Goal: Task Accomplishment & Management: Use online tool/utility

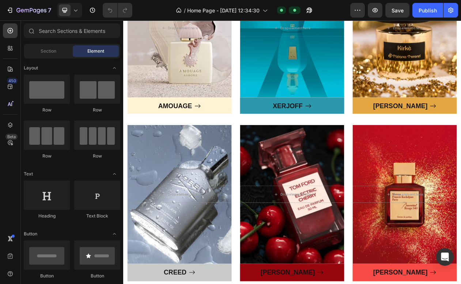
scroll to position [388, 0]
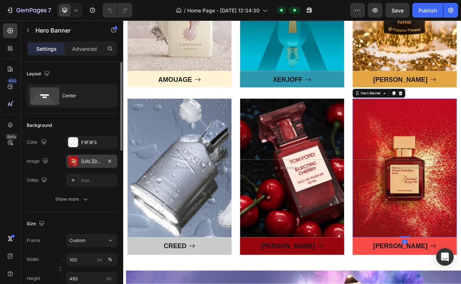
click at [94, 159] on div "[URL][DOMAIN_NAME]" at bounding box center [91, 161] width 21 height 7
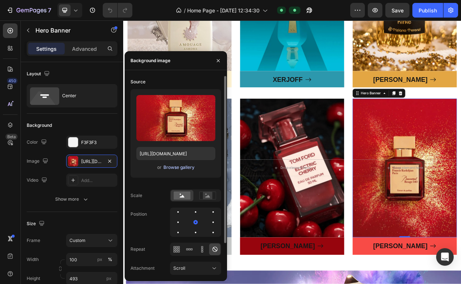
click at [177, 165] on div "Browse gallery" at bounding box center [178, 167] width 31 height 7
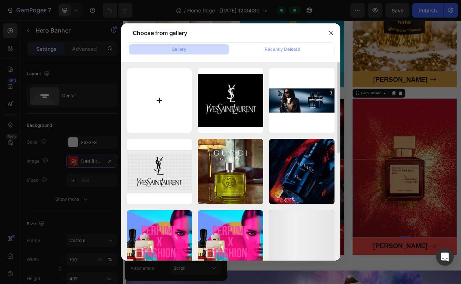
click at [162, 102] on input "file" at bounding box center [159, 100] width 65 height 65
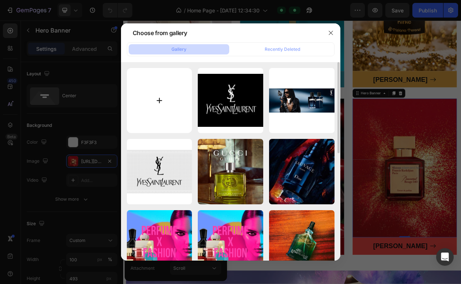
type input "C:\fakepath\[PERSON_NAME].png"
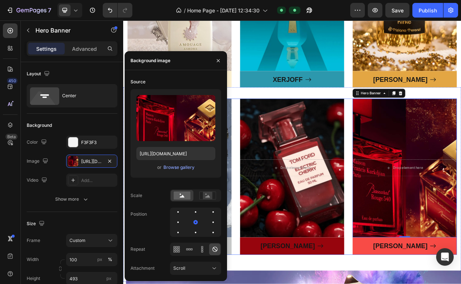
type input "[URL][DOMAIN_NAME]"
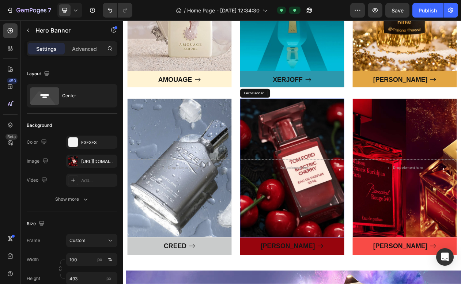
click at [381, 180] on div "Overlay" at bounding box center [342, 212] width 135 height 180
click at [106, 9] on icon "Undo/Redo" at bounding box center [109, 10] width 7 height 7
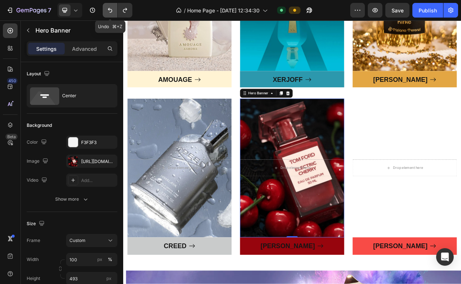
click at [106, 9] on icon "Undo/Redo" at bounding box center [109, 10] width 7 height 7
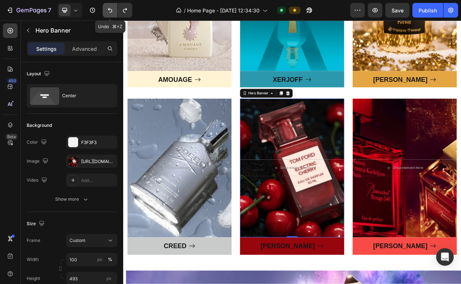
click at [106, 9] on icon "Undo/Redo" at bounding box center [109, 10] width 7 height 7
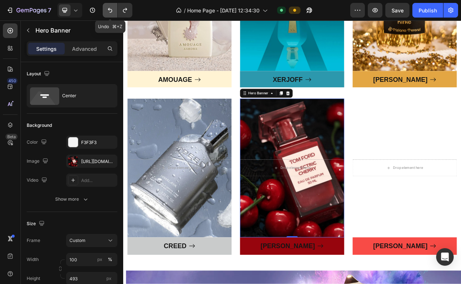
click at [106, 9] on icon "Undo/Redo" at bounding box center [109, 10] width 7 height 7
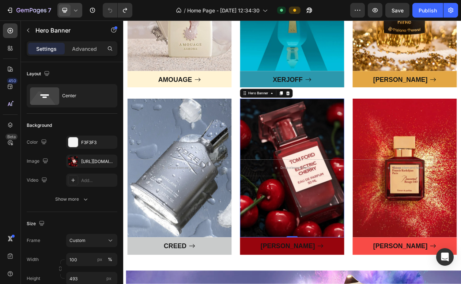
click at [76, 8] on icon at bounding box center [75, 10] width 7 height 7
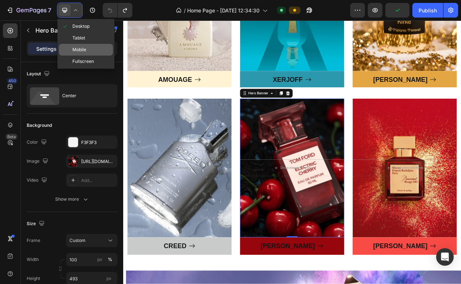
click at [99, 56] on div "Mobile" at bounding box center [86, 62] width 54 height 12
type input "517"
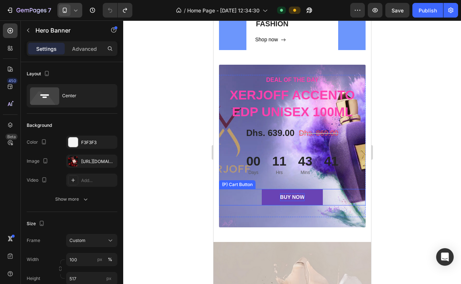
scroll to position [184, 0]
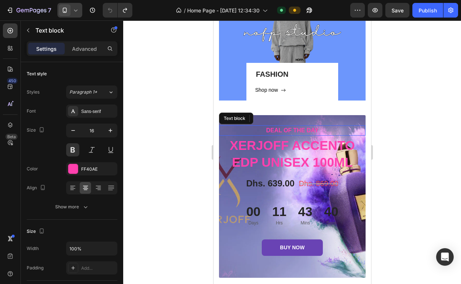
click at [231, 126] on div "DEAL OF THE DAY" at bounding box center [292, 130] width 147 height 10
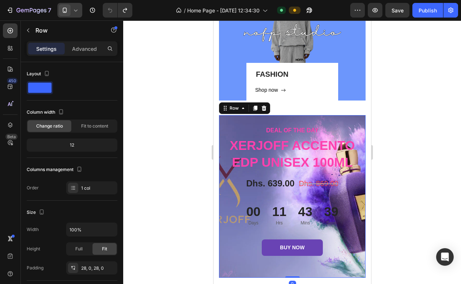
click at [303, 120] on div "DEAL OF THE DAY Text block XERJOFF ACCENTO EDP UNISEX 100ML (P) Title Dhs. 639.…" at bounding box center [292, 196] width 147 height 163
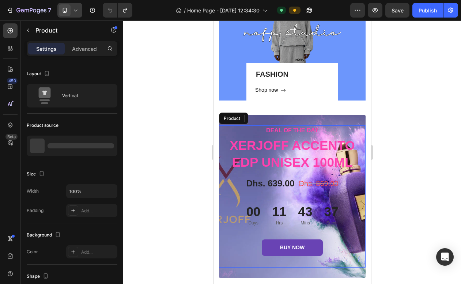
click at [236, 228] on div "DEAL OF THE DAY Text block XERJOFF ACCENTO EDP UNISEX 100ML (P) Title Dhs. 639.…" at bounding box center [292, 196] width 147 height 142
click at [233, 239] on div "BUY NOW (P) Cart Button" at bounding box center [292, 247] width 147 height 16
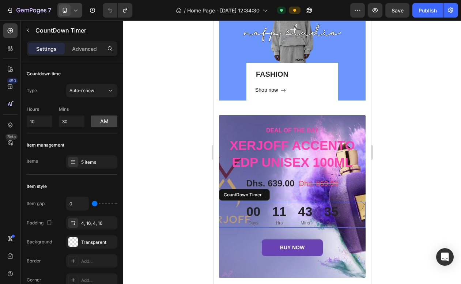
click at [223, 214] on div "00 Days 11 Hrs 43 Mins 35 Secs" at bounding box center [292, 215] width 147 height 26
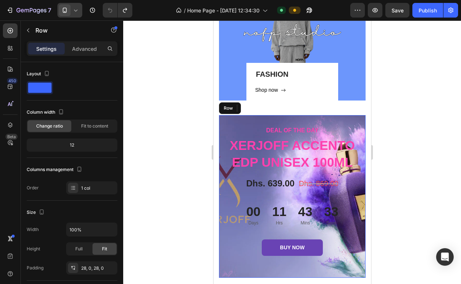
click at [226, 276] on div "DEAL OF THE DAY Text block XERJOFF ACCENTO EDP UNISEX 100ML (P) Title Dhs. 639.…" at bounding box center [292, 196] width 147 height 163
click at [231, 276] on div at bounding box center [230, 278] width 3 height 6
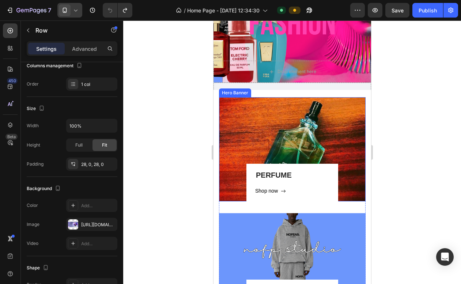
scroll to position [127, 0]
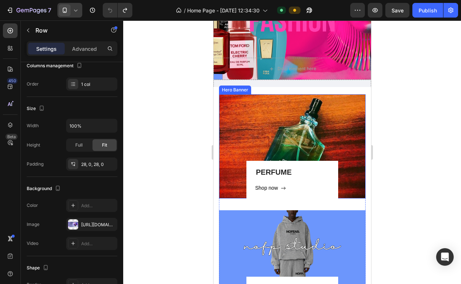
click at [347, 105] on div "PERFUME Heading Shop now Button Row" at bounding box center [292, 146] width 147 height 104
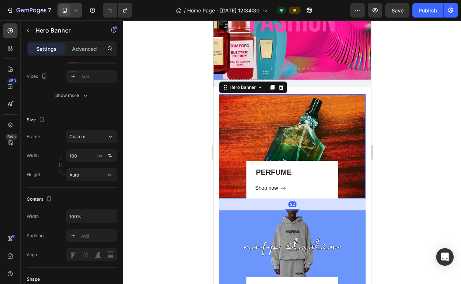
scroll to position [0, 0]
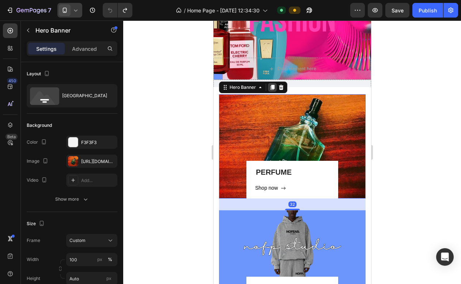
click at [272, 90] on icon at bounding box center [272, 87] width 6 height 6
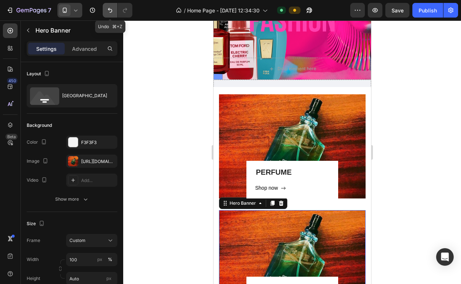
click at [107, 9] on icon "Undo/Redo" at bounding box center [109, 10] width 7 height 7
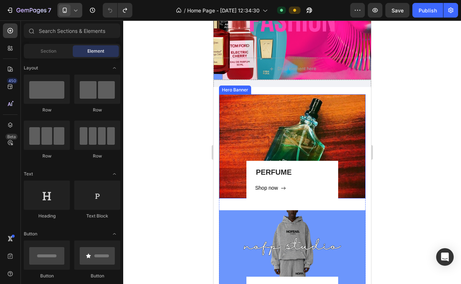
click at [249, 104] on div "PERFUME Heading Shop now Button Row" at bounding box center [292, 146] width 147 height 104
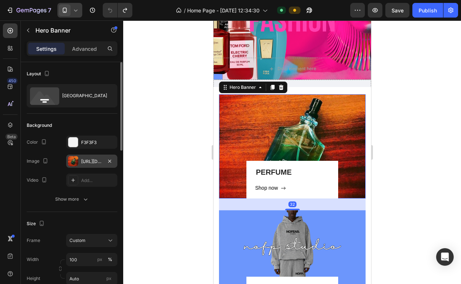
click at [97, 156] on div "[URL][DOMAIN_NAME]" at bounding box center [91, 161] width 51 height 13
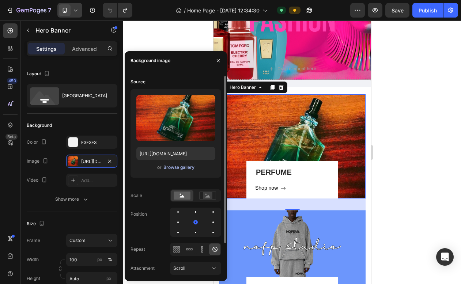
click at [179, 165] on div "Browse gallery" at bounding box center [178, 167] width 31 height 7
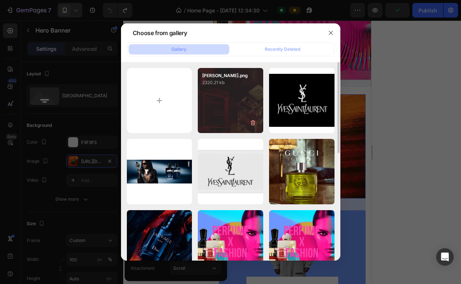
click at [214, 102] on div "[PERSON_NAME].png 2320.21 kb" at bounding box center [230, 100] width 65 height 65
type input "[URL][DOMAIN_NAME]"
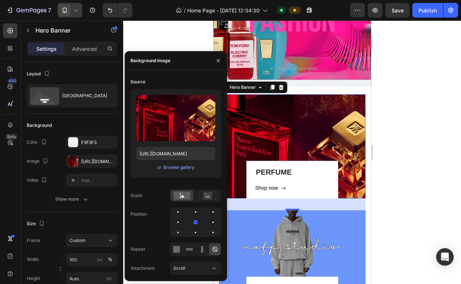
click at [400, 119] on div at bounding box center [292, 152] width 338 height 264
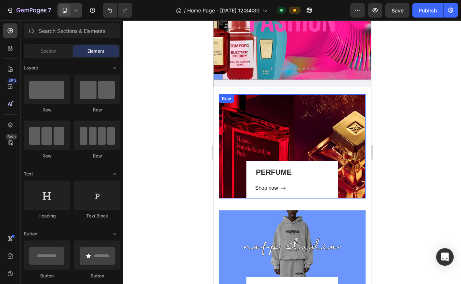
click at [332, 165] on div "PERFUME Heading Shop now Button Row" at bounding box center [292, 180] width 92 height 38
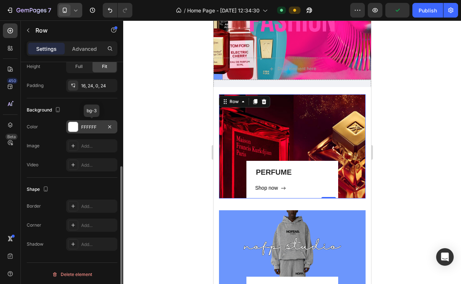
scroll to position [183, 0]
click at [83, 224] on div "Add..." at bounding box center [98, 225] width 34 height 7
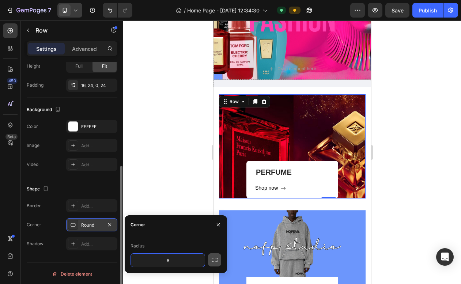
click at [212, 261] on icon "button" at bounding box center [215, 260] width 6 height 4
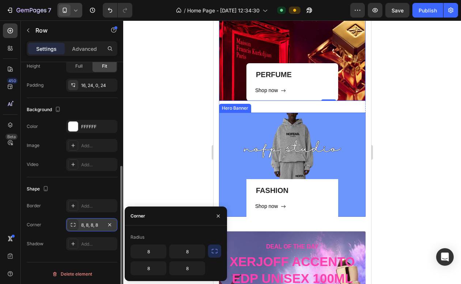
scroll to position [262, 0]
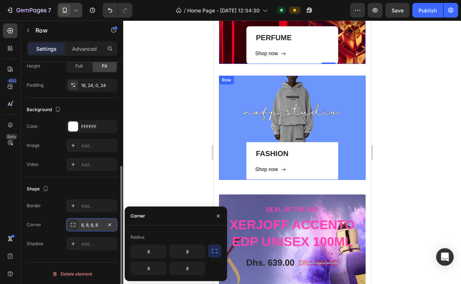
click at [298, 165] on div "Shop now Button" at bounding box center [292, 169] width 74 height 9
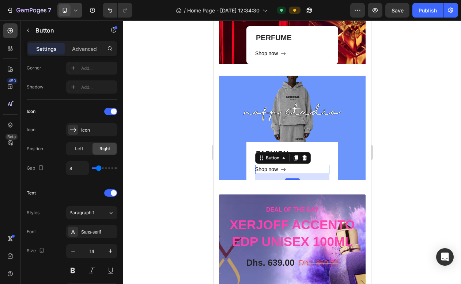
scroll to position [0, 0]
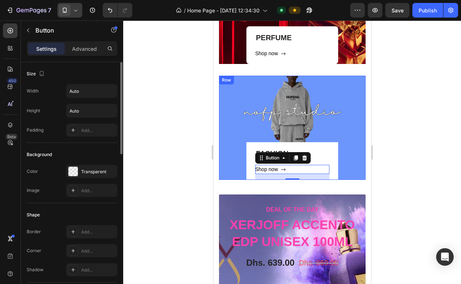
click at [330, 148] on div "FASHION Heading Shop now Button 16 Row" at bounding box center [292, 161] width 92 height 38
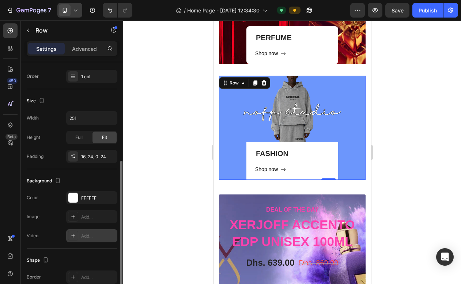
scroll to position [134, 0]
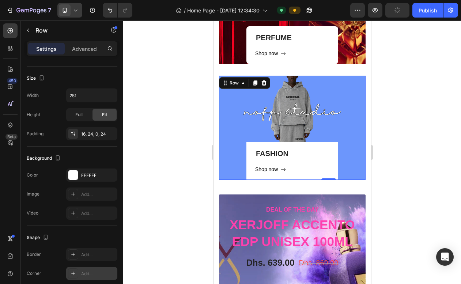
click at [89, 268] on div "Add..." at bounding box center [91, 273] width 51 height 13
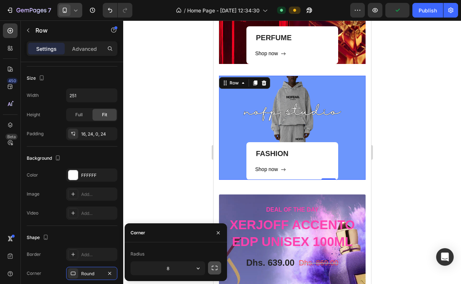
click at [216, 267] on icon "button" at bounding box center [214, 267] width 7 height 7
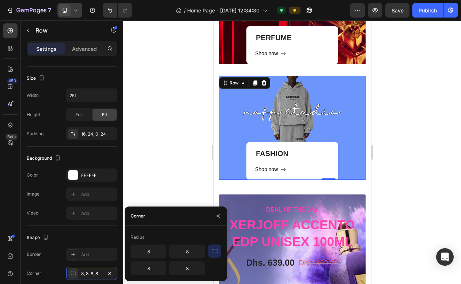
click at [426, 160] on div at bounding box center [292, 152] width 338 height 264
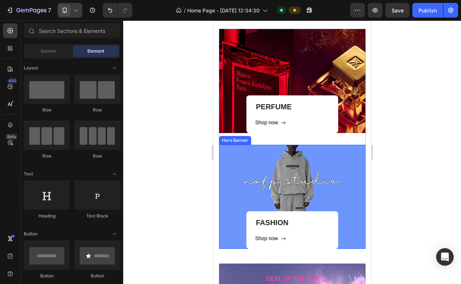
scroll to position [190, 0]
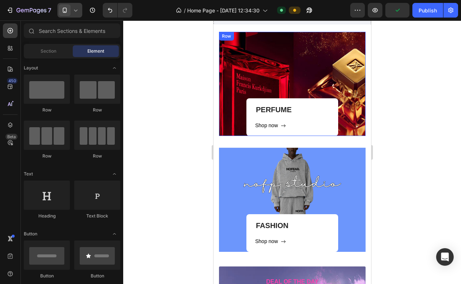
click at [334, 102] on div "PERFUME Heading Shop now Button Row" at bounding box center [292, 117] width 92 height 38
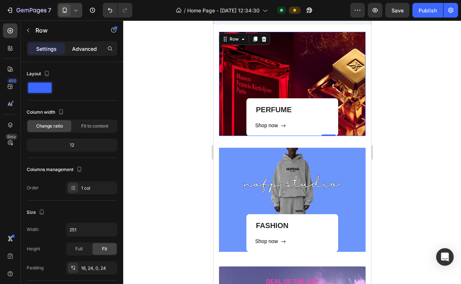
click at [85, 46] on p "Advanced" at bounding box center [84, 49] width 25 height 8
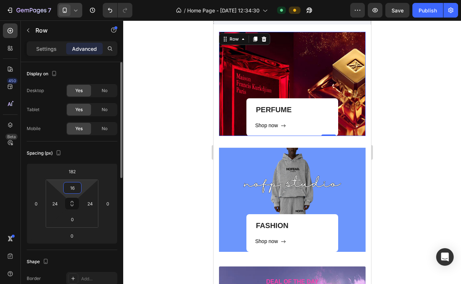
click at [76, 188] on input "16" at bounding box center [72, 187] width 15 height 11
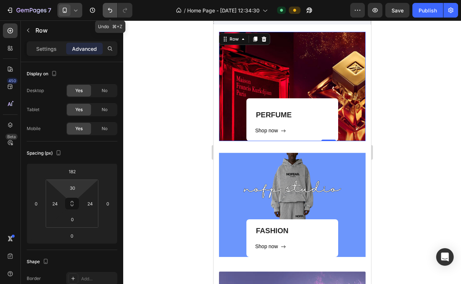
click at [107, 7] on icon "Undo/Redo" at bounding box center [109, 10] width 7 height 7
type input "16"
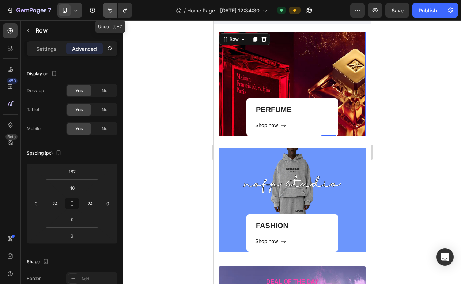
click at [107, 7] on icon "Undo/Redo" at bounding box center [109, 10] width 7 height 7
click at [415, 181] on div at bounding box center [292, 152] width 338 height 264
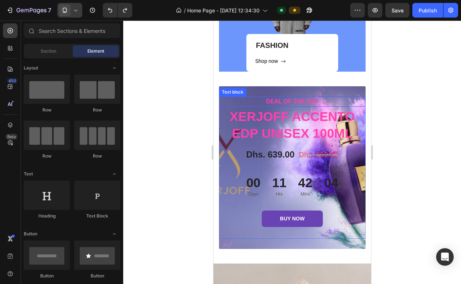
scroll to position [374, 0]
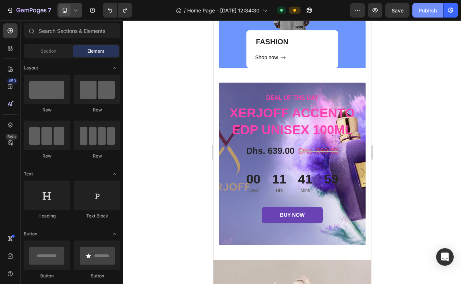
click at [428, 8] on div "Publish" at bounding box center [428, 11] width 18 height 8
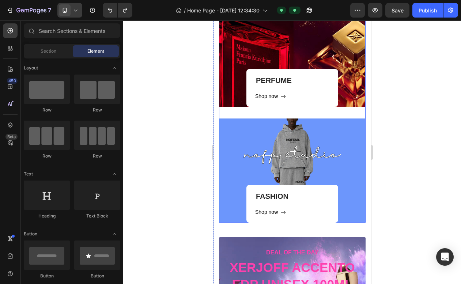
scroll to position [187, 0]
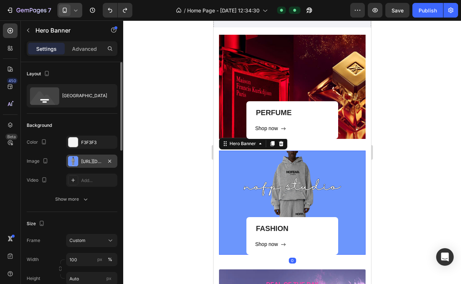
click at [81, 160] on div "[URL][DOMAIN_NAME]" at bounding box center [91, 161] width 21 height 7
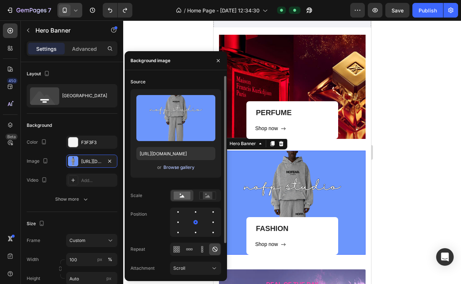
click at [177, 168] on div "Browse gallery" at bounding box center [178, 167] width 31 height 7
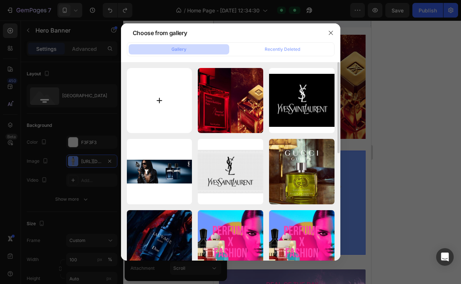
click at [164, 103] on input "file" at bounding box center [159, 100] width 65 height 65
type input "C:\fakepath\2.png"
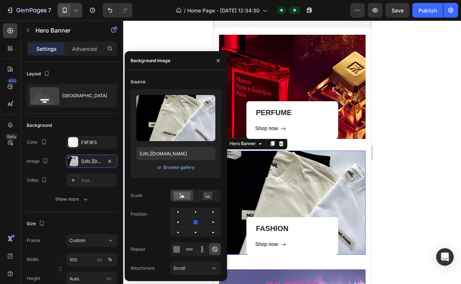
type input "[URL][DOMAIN_NAME]"
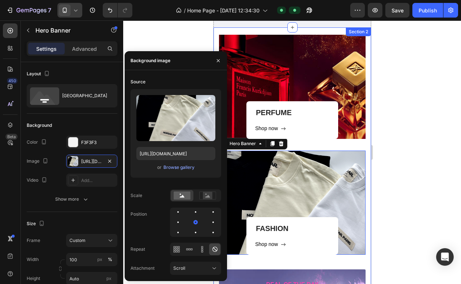
click at [395, 159] on div at bounding box center [292, 152] width 338 height 264
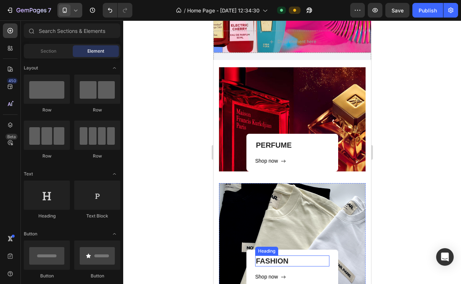
scroll to position [176, 0]
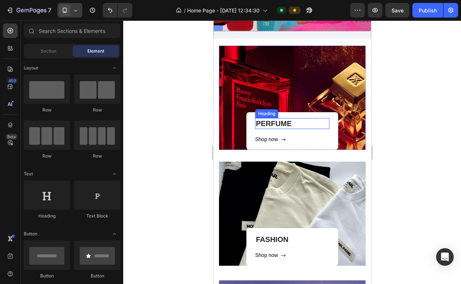
click at [282, 120] on h3 "PERFUME" at bounding box center [292, 123] width 74 height 11
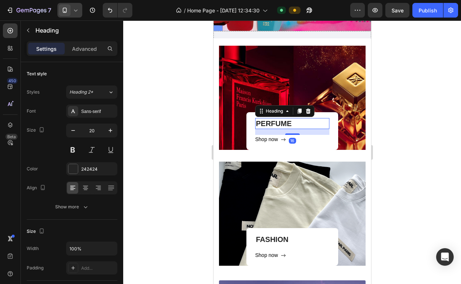
click at [294, 122] on h3 "PERFUME" at bounding box center [292, 123] width 74 height 11
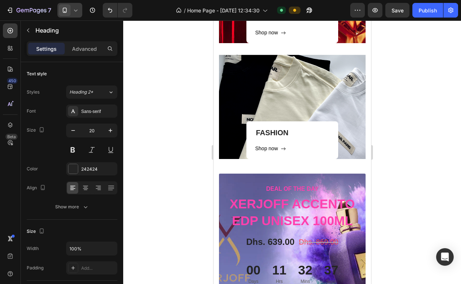
scroll to position [298, 0]
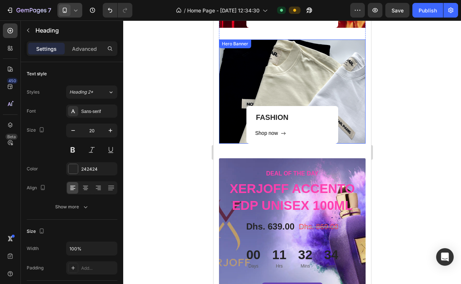
click at [333, 79] on div "FASHION Heading Shop now Button Row" at bounding box center [292, 91] width 147 height 104
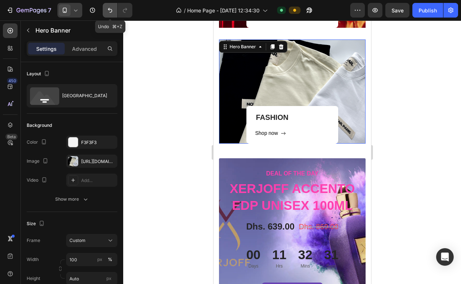
click at [112, 13] on icon "Undo/Redo" at bounding box center [109, 10] width 7 height 7
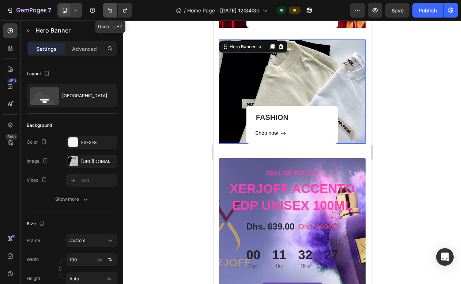
click at [112, 13] on icon "Undo/Redo" at bounding box center [109, 10] width 7 height 7
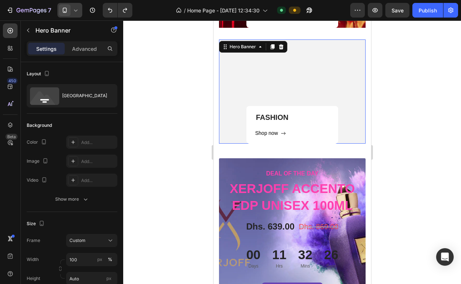
click at [275, 75] on div "FASHION Heading Shop now Button Row" at bounding box center [292, 91] width 147 height 104
click at [111, 10] on icon "Undo/Redo" at bounding box center [109, 10] width 7 height 7
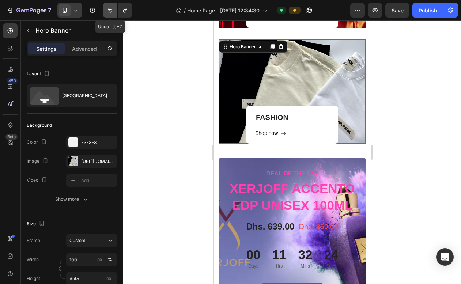
click at [111, 10] on icon "Undo/Redo" at bounding box center [109, 10] width 7 height 7
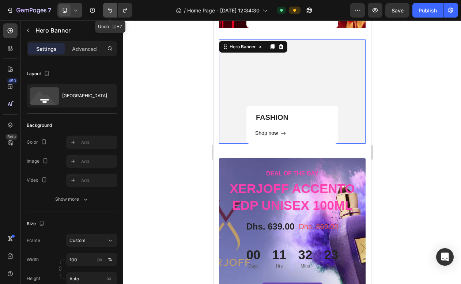
click at [111, 10] on icon "Undo/Redo" at bounding box center [109, 10] width 7 height 7
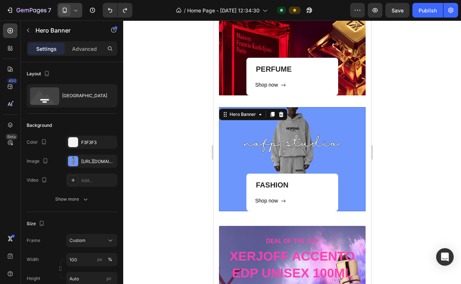
scroll to position [212, 0]
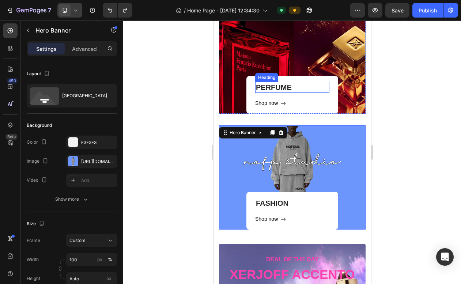
click at [290, 84] on h3 "PERFUME" at bounding box center [292, 87] width 74 height 11
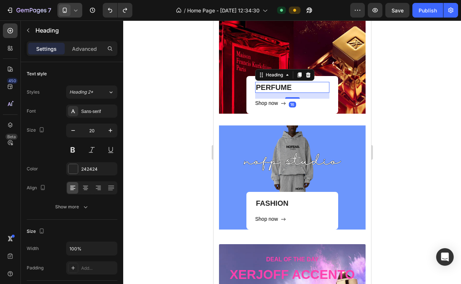
click at [291, 84] on h3 "PERFUME" at bounding box center [292, 87] width 74 height 11
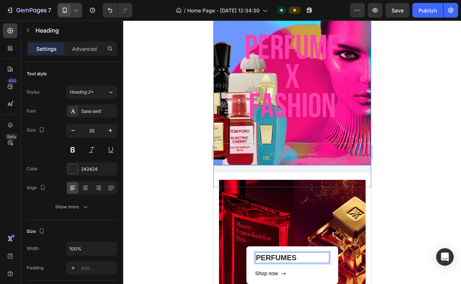
scroll to position [42, 0]
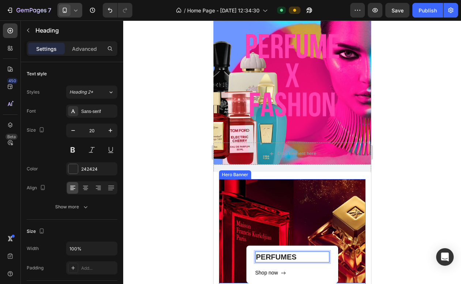
click at [258, 223] on div "PERFUMES Heading 16 Shop now Button Row" at bounding box center [292, 231] width 147 height 104
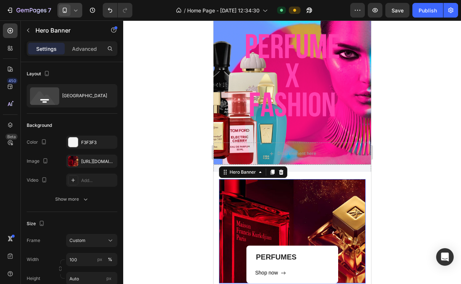
click at [363, 182] on div "PERFUMES Heading Shop now Button Row" at bounding box center [292, 231] width 147 height 104
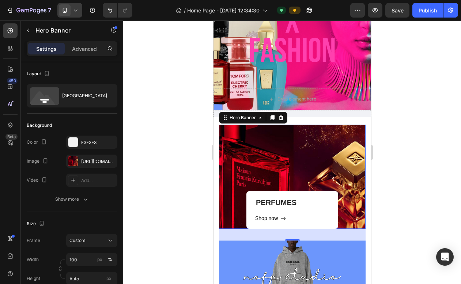
scroll to position [263, 0]
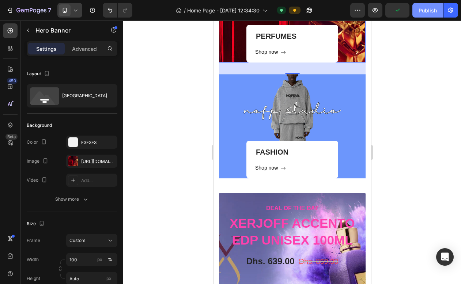
click at [422, 8] on div "Publish" at bounding box center [428, 11] width 18 height 8
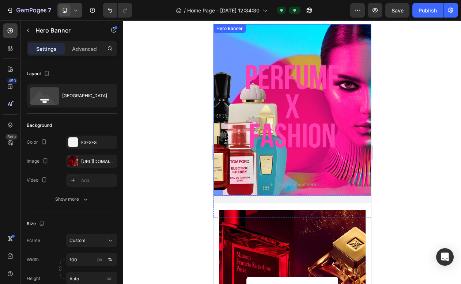
scroll to position [12, 0]
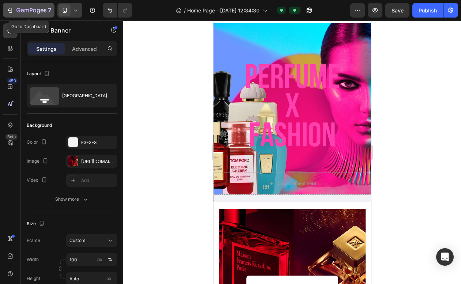
click at [4, 10] on button "7" at bounding box center [29, 10] width 52 height 15
